Goal: Task Accomplishment & Management: Use online tool/utility

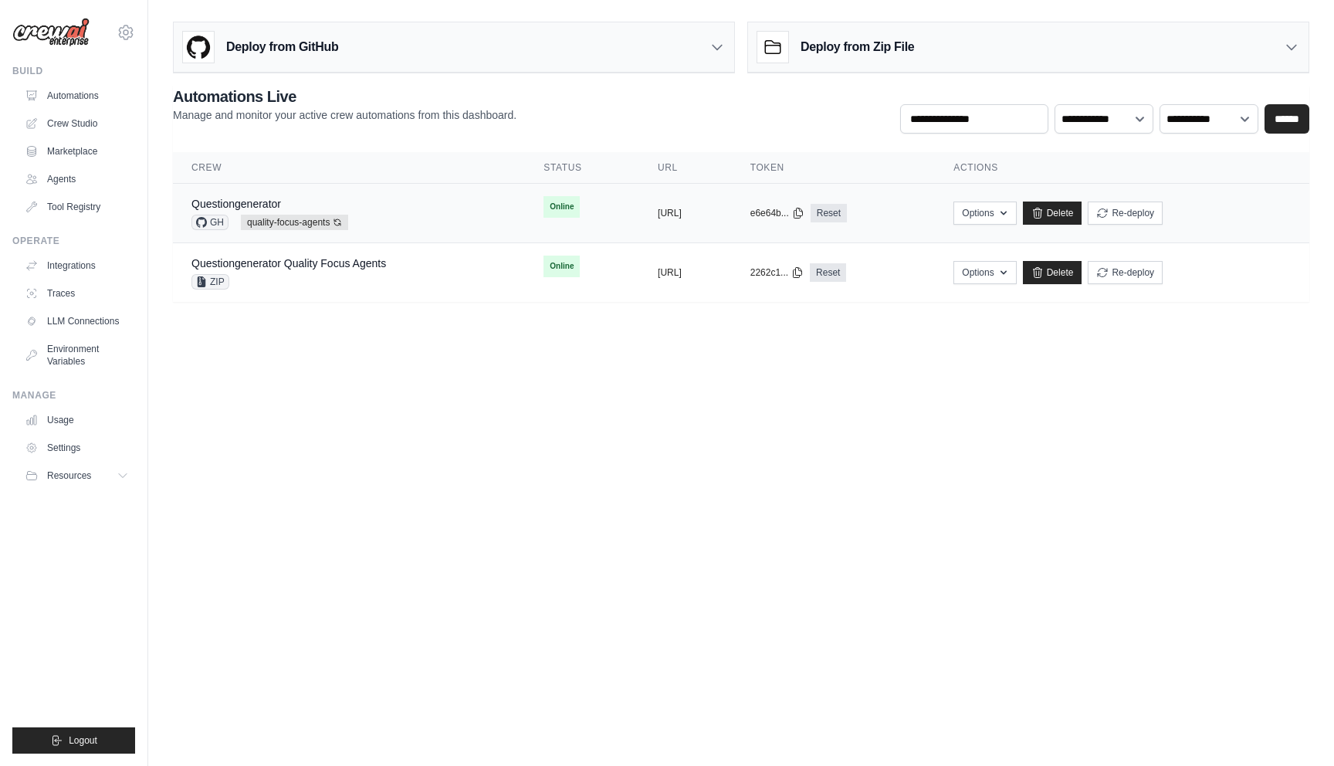
click at [656, 198] on td "copied [URL]" at bounding box center [685, 213] width 93 height 59
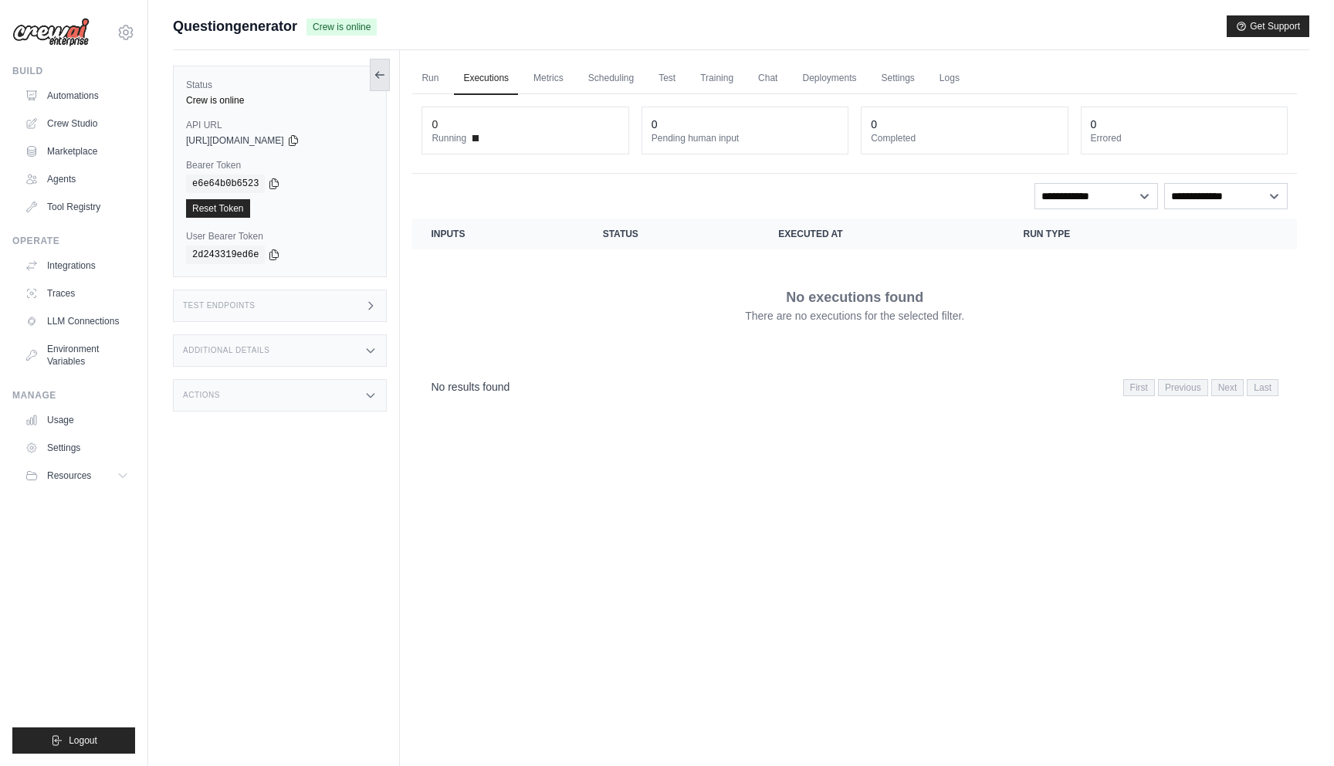
click at [375, 86] on button at bounding box center [380, 75] width 20 height 32
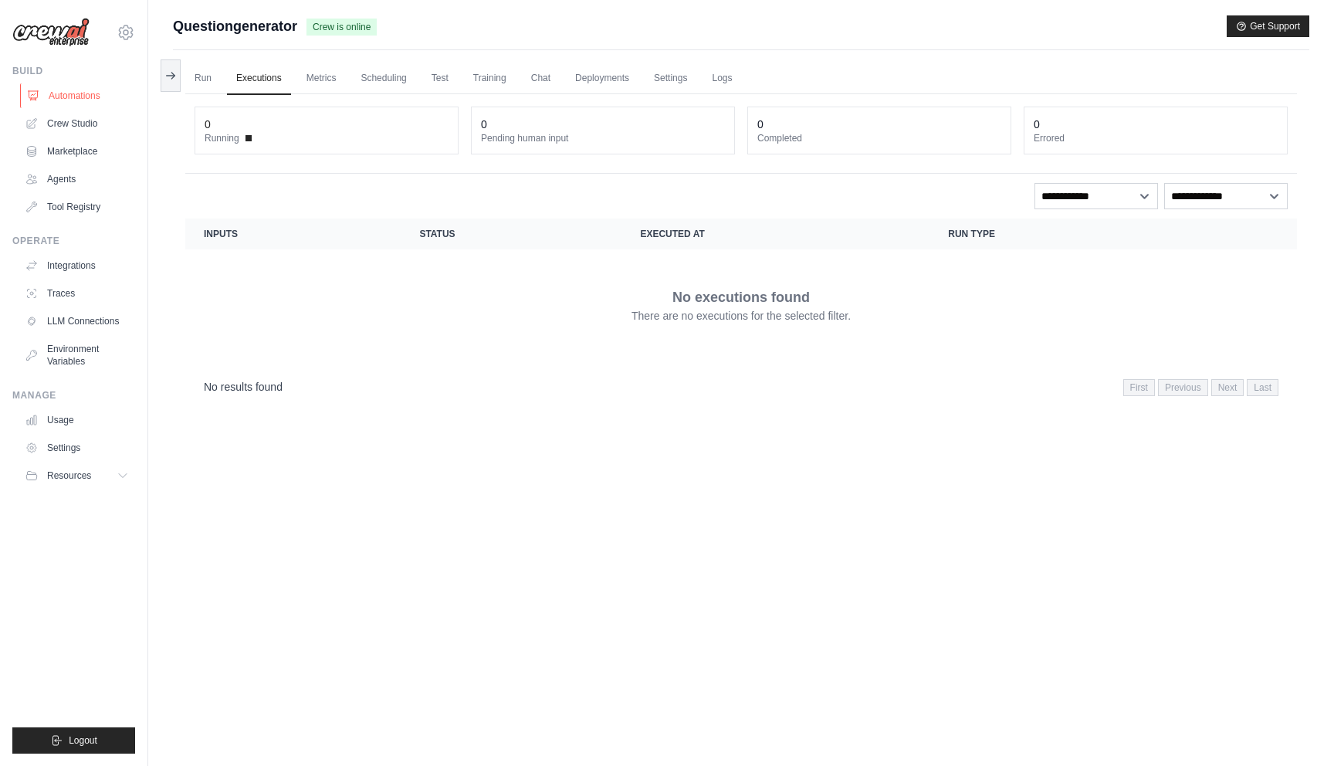
click at [101, 93] on link "Automations" at bounding box center [78, 95] width 117 height 25
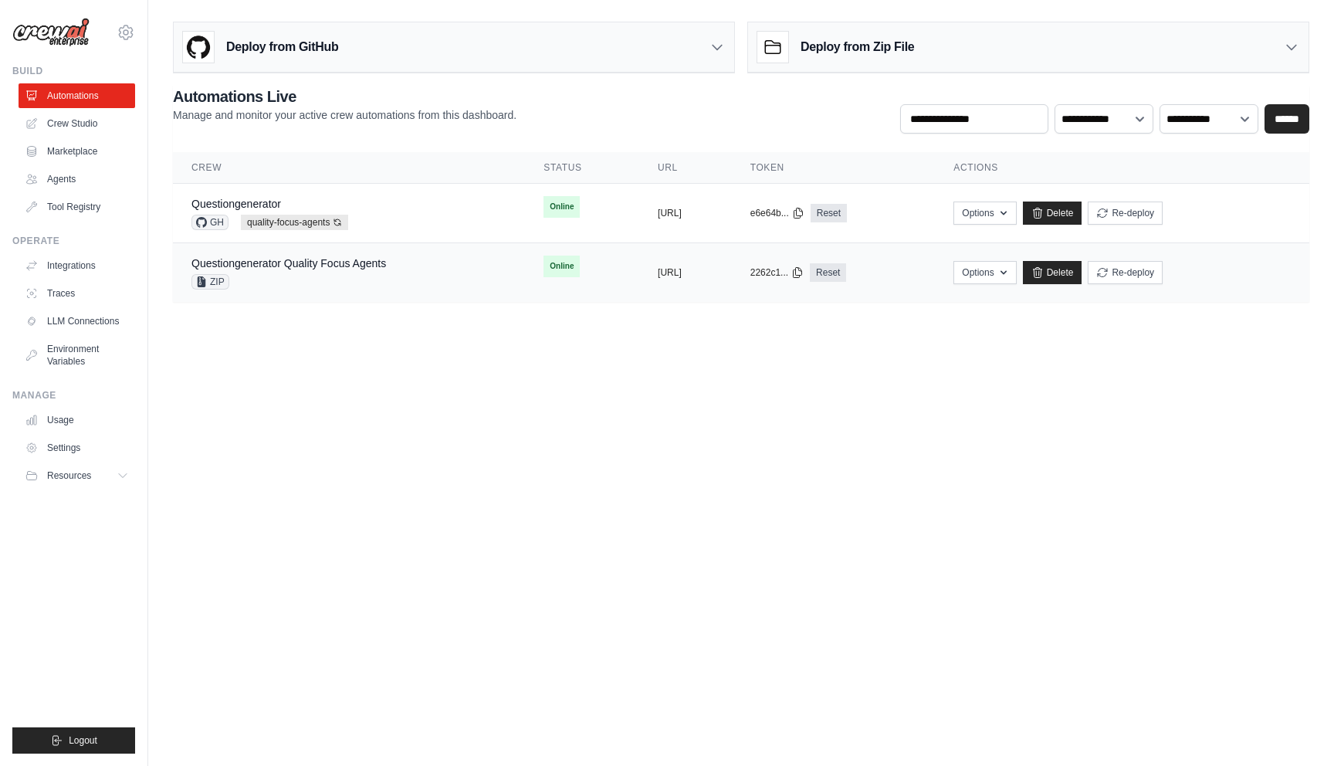
click at [370, 272] on div "Questiongenerator Quality Focus Agents ZIP" at bounding box center [288, 273] width 195 height 34
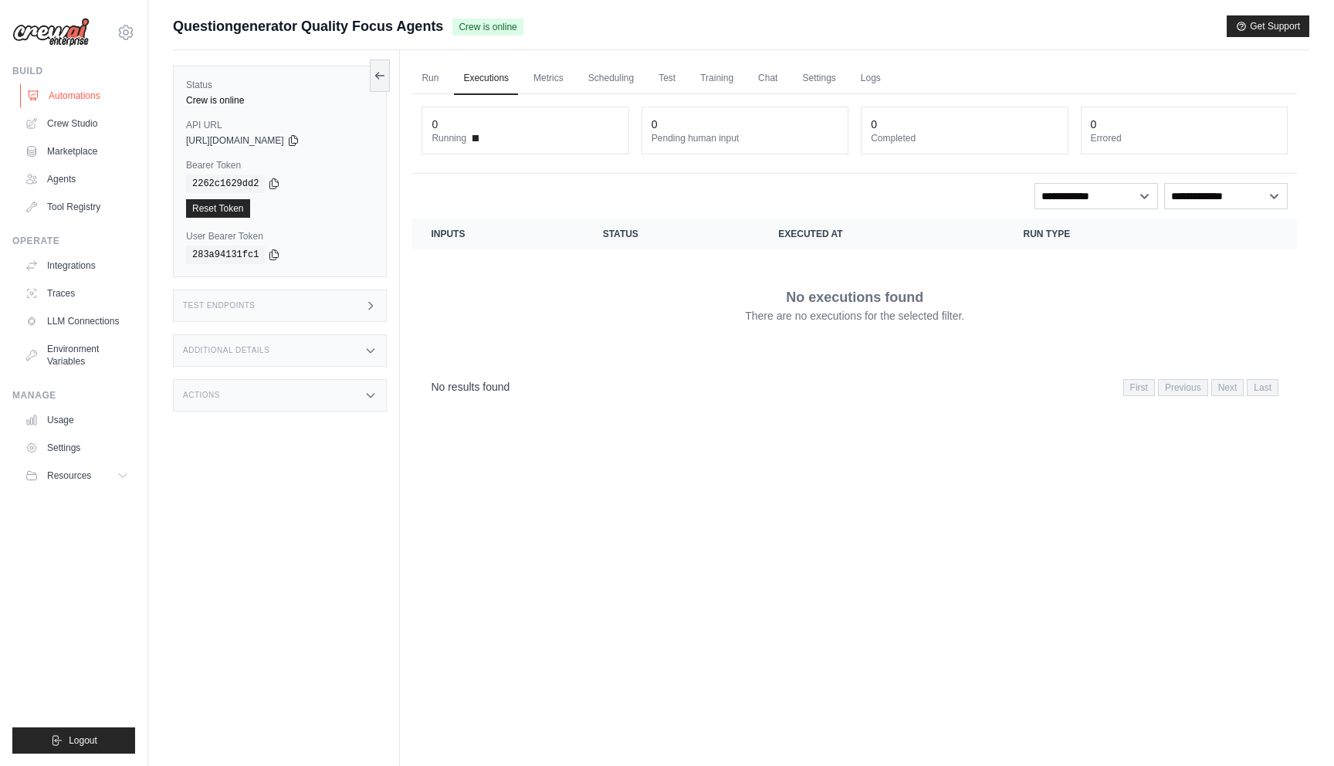
click at [83, 100] on link "Automations" at bounding box center [78, 95] width 117 height 25
